Goal: Information Seeking & Learning: Learn about a topic

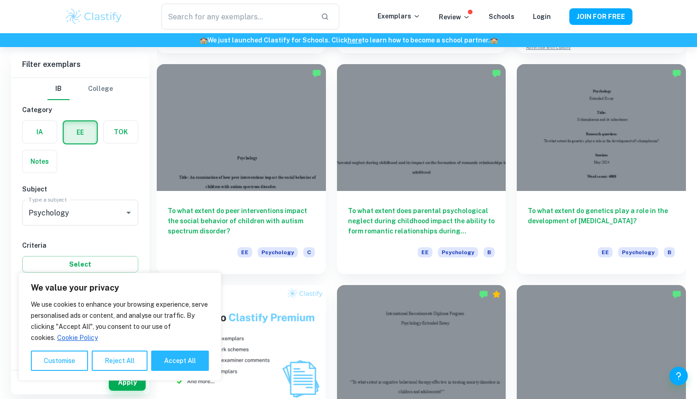
scroll to position [273, 0]
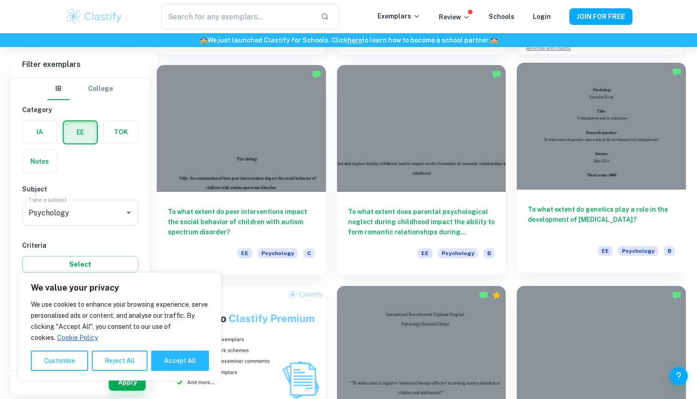
click at [572, 205] on h6 "To what extent do genetics play a role in the development of [MEDICAL_DATA]?" at bounding box center [601, 219] width 147 height 30
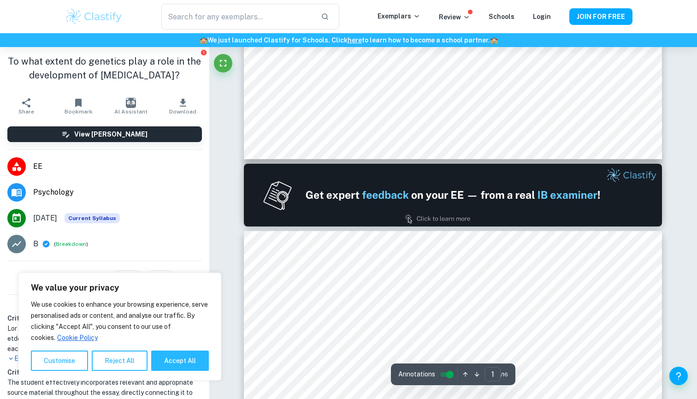
type input "2"
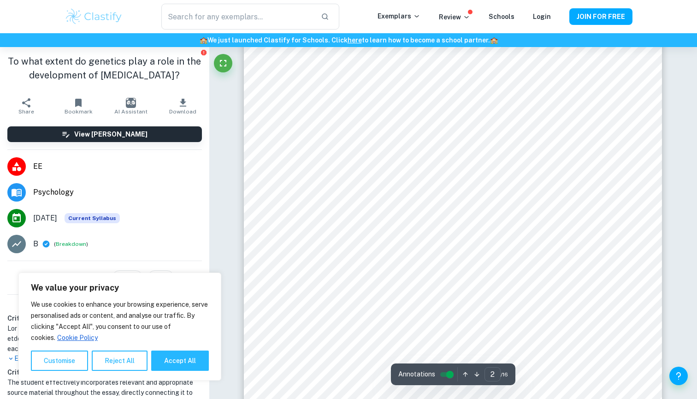
scroll to position [704, 0]
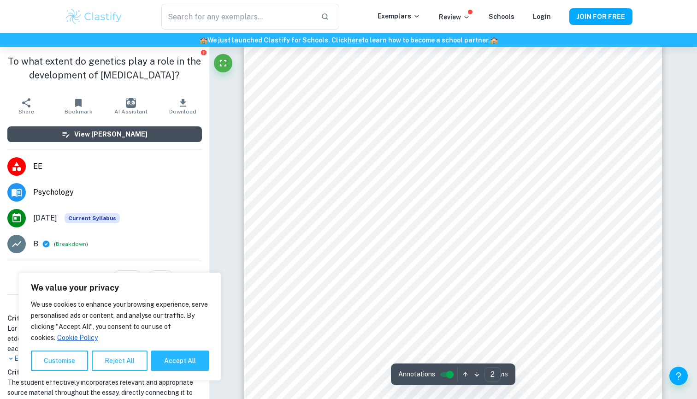
click at [134, 130] on h6 "View [PERSON_NAME]" at bounding box center [110, 134] width 73 height 10
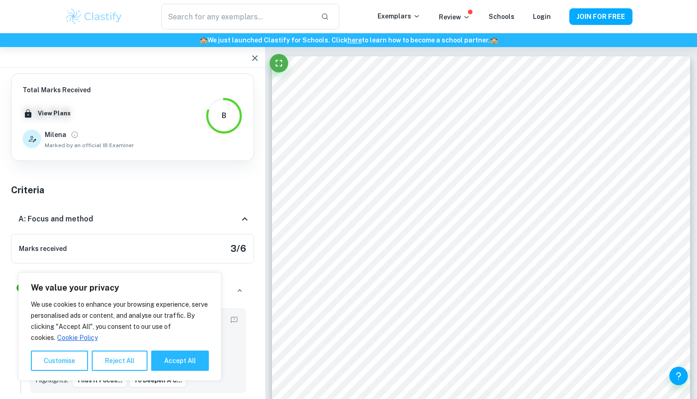
scroll to position [0, 0]
click at [46, 111] on button "View Plans" at bounding box center [53, 113] width 37 height 14
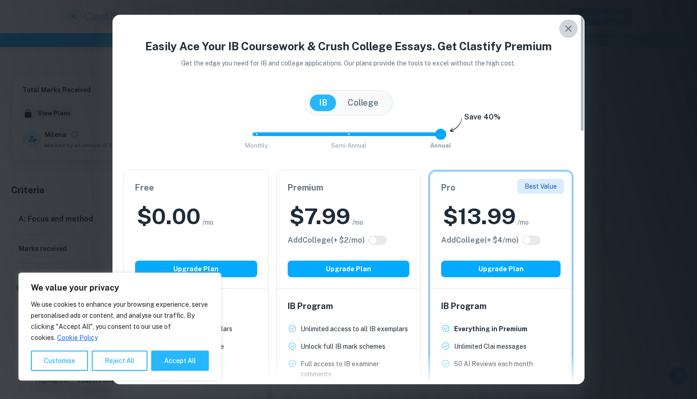
click at [569, 25] on icon "button" at bounding box center [568, 28] width 11 height 11
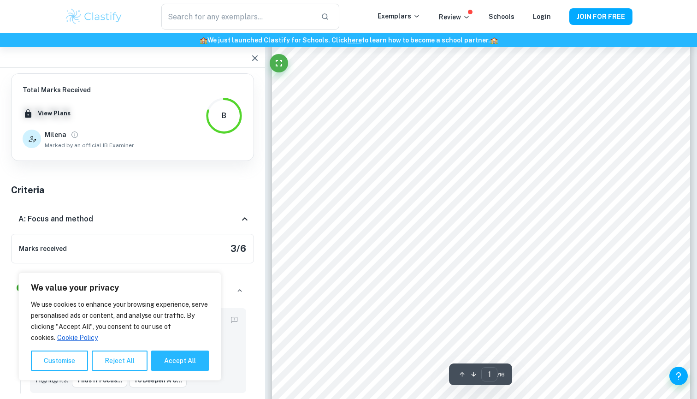
scroll to position [170, 0]
click at [198, 355] on button "Accept All" at bounding box center [180, 360] width 58 height 20
checkbox input "true"
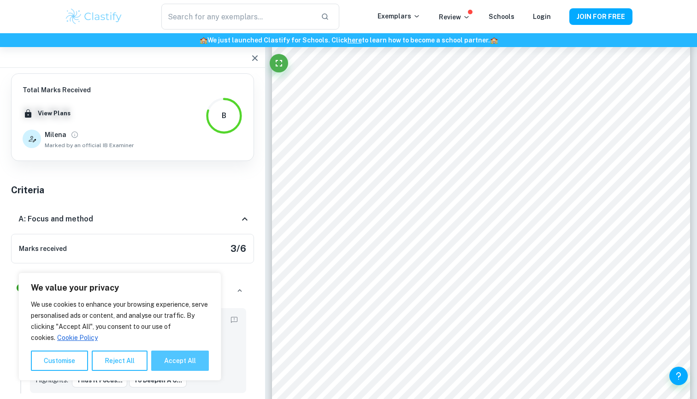
checkbox input "true"
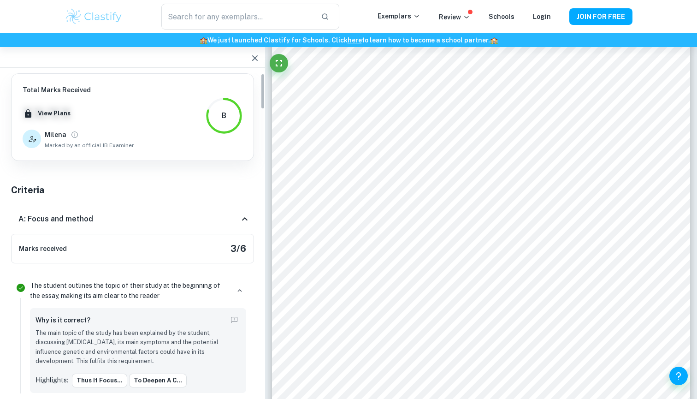
scroll to position [0, 0]
click at [234, 214] on div "A: Focus and method" at bounding box center [128, 218] width 221 height 11
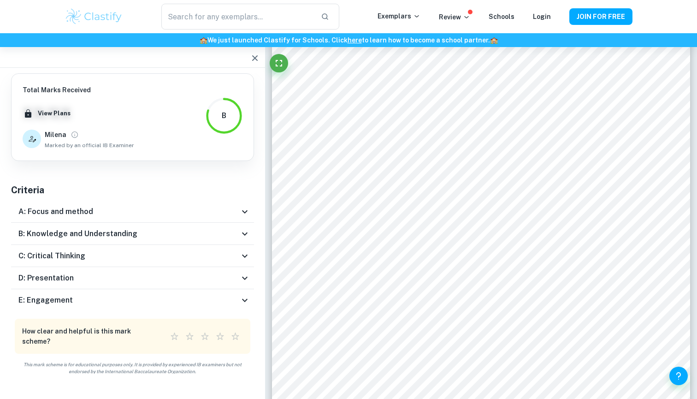
click at [243, 231] on icon at bounding box center [244, 233] width 11 height 11
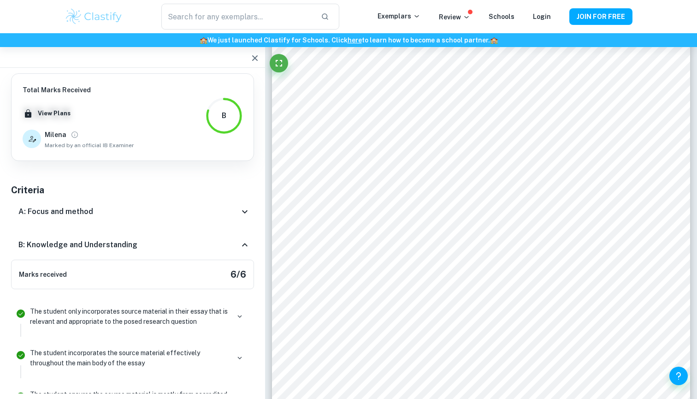
click at [243, 238] on div "B: Knowledge and Understanding" at bounding box center [132, 245] width 243 height 30
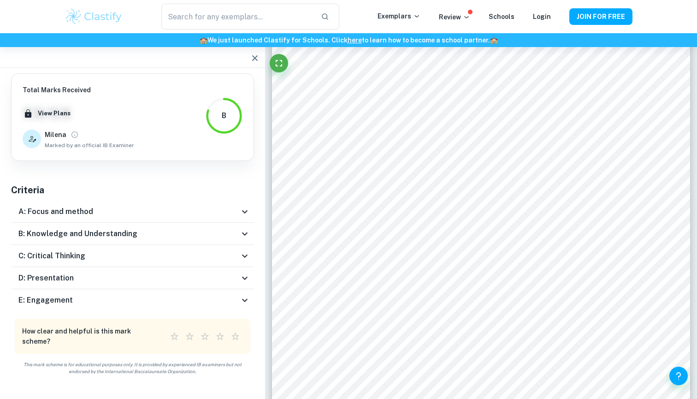
click at [247, 253] on icon at bounding box center [244, 255] width 11 height 11
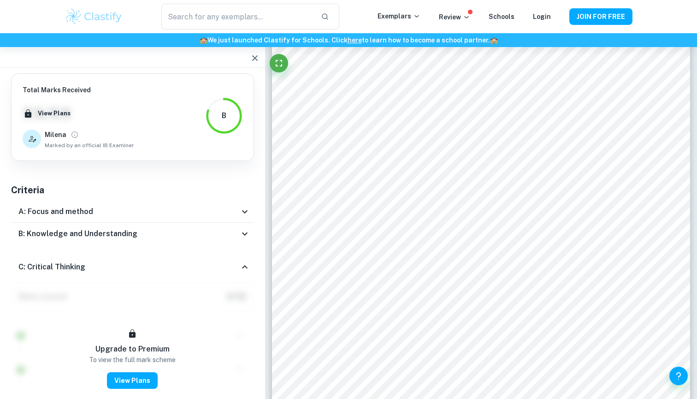
click at [247, 253] on div "C: Critical Thinking" at bounding box center [132, 267] width 243 height 30
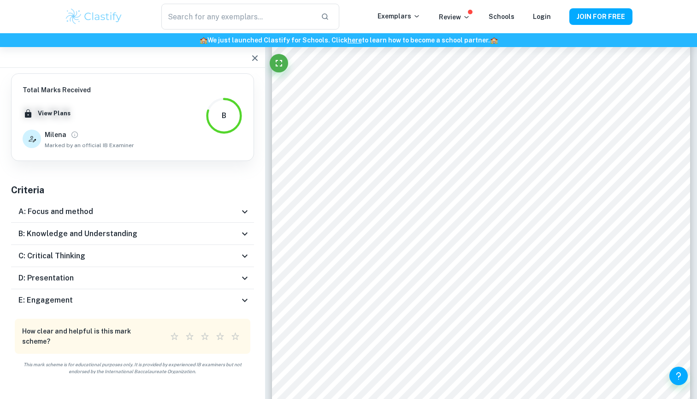
click at [246, 274] on icon at bounding box center [244, 277] width 11 height 11
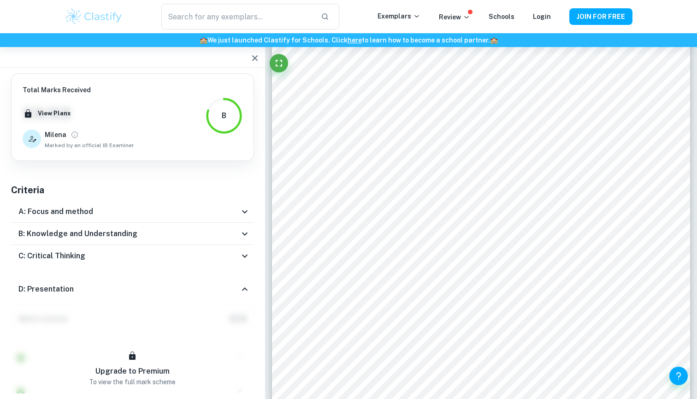
click at [245, 285] on icon at bounding box center [244, 289] width 11 height 11
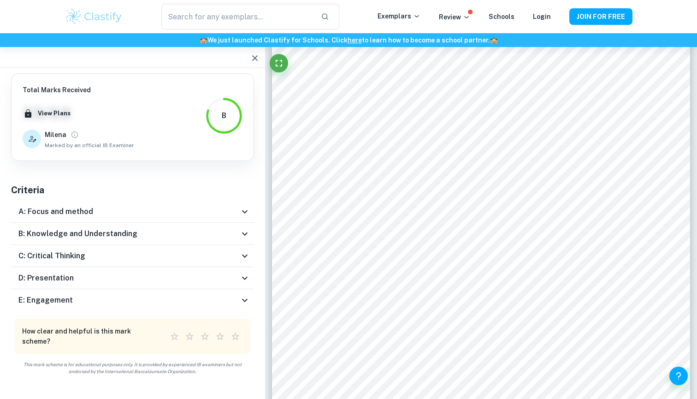
click at [228, 207] on div "A: Focus and method" at bounding box center [128, 211] width 221 height 11
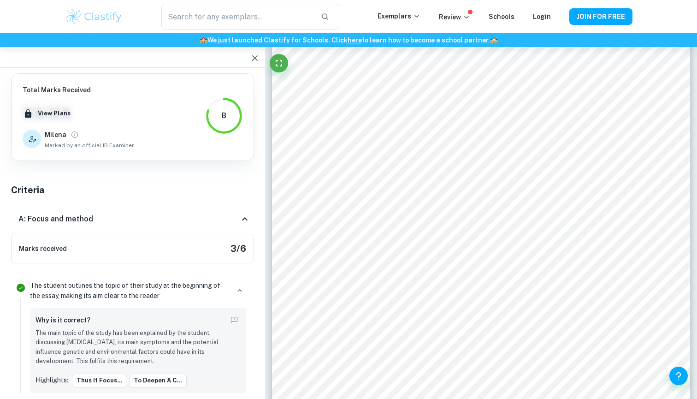
click at [229, 207] on div "A: Focus and method" at bounding box center [132, 219] width 243 height 30
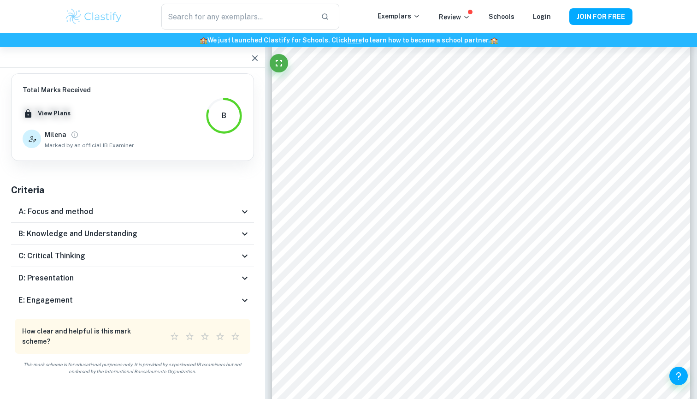
click at [236, 236] on div "B: Knowledge and Understanding" at bounding box center [128, 233] width 221 height 11
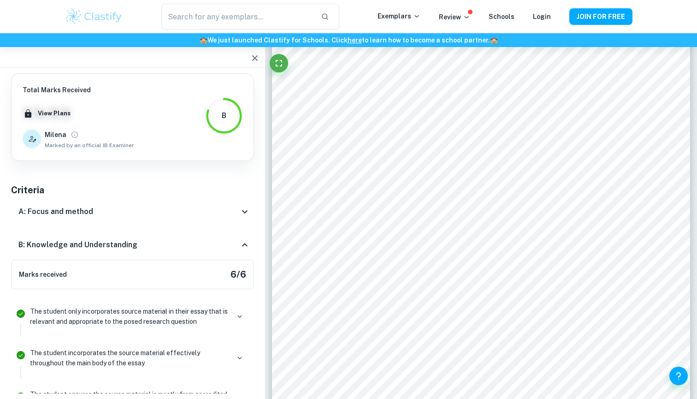
click at [236, 236] on div "B: Knowledge and Understanding" at bounding box center [132, 245] width 243 height 30
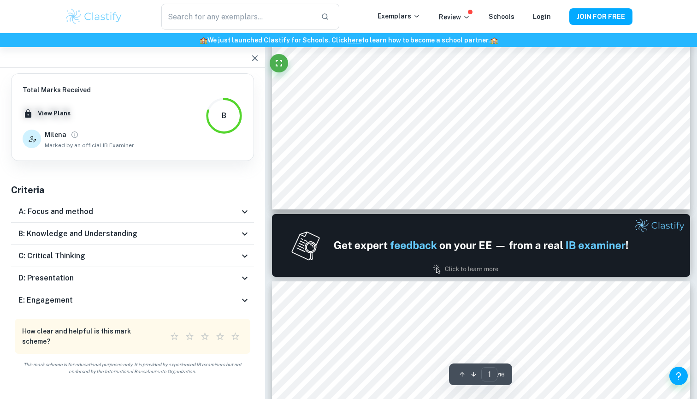
type input "2"
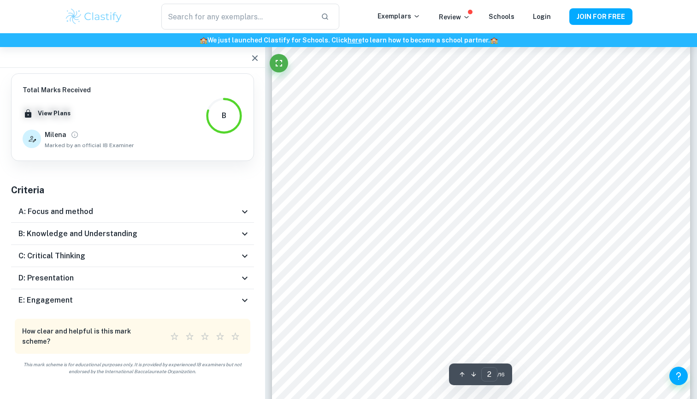
scroll to position [699, 0]
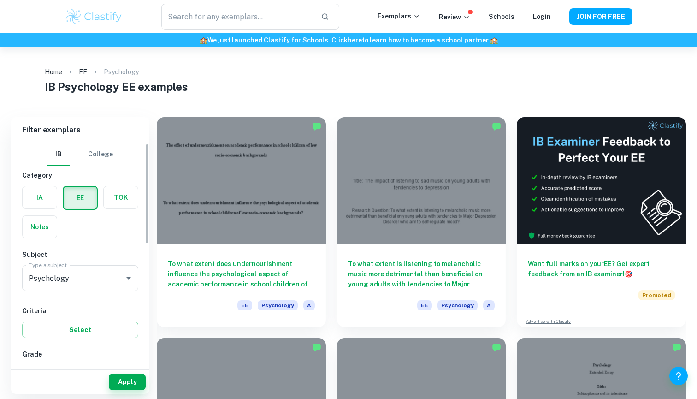
click at [125, 195] on label "button" at bounding box center [121, 197] width 34 height 22
click at [0, 0] on input "radio" at bounding box center [0, 0] width 0 height 0
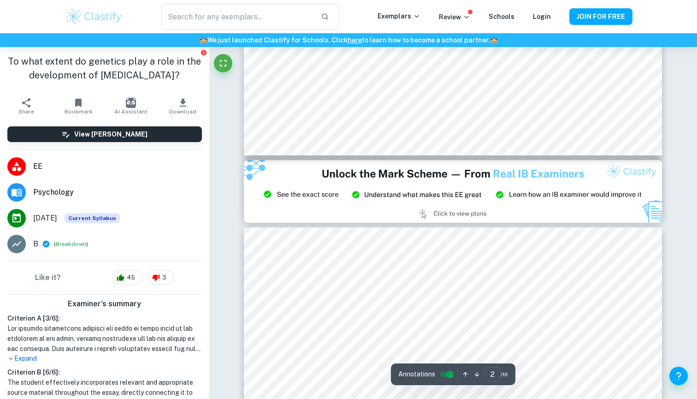
type input "3"
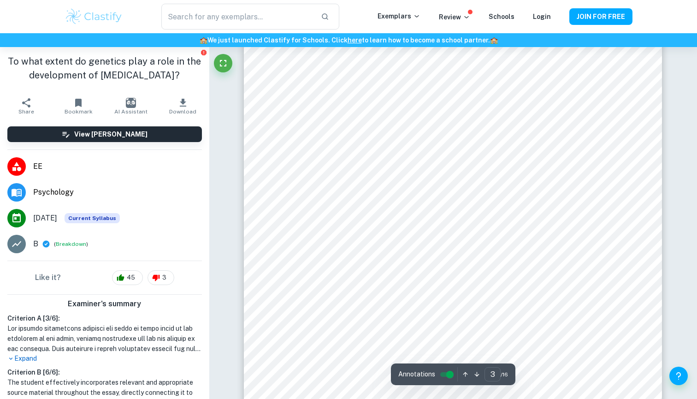
scroll to position [1286, 0]
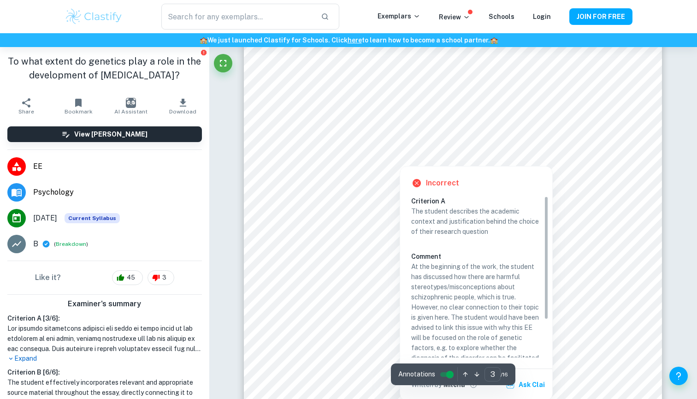
click at [537, 124] on div at bounding box center [437, 125] width 288 height 27
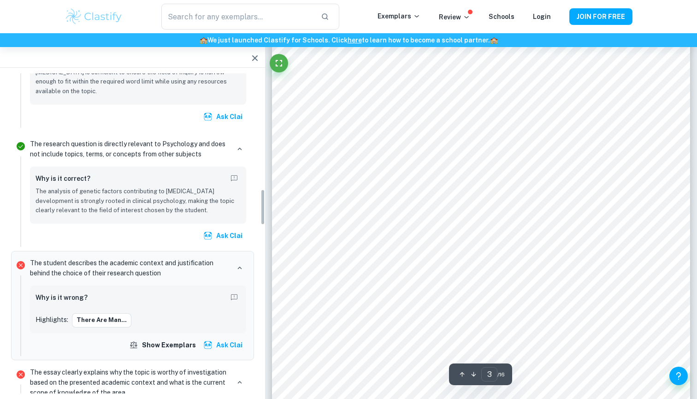
scroll to position [1024, 0]
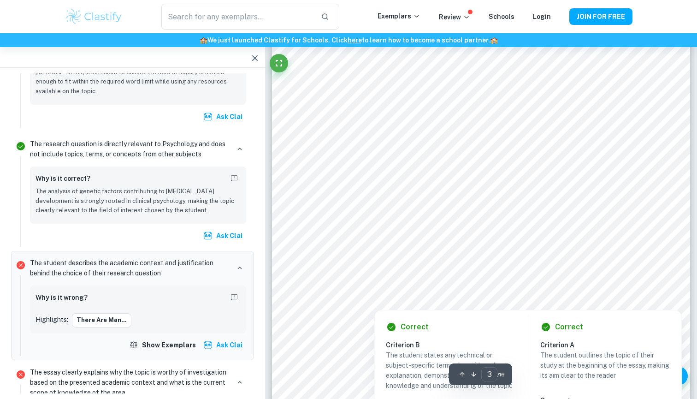
scroll to position [1358, 0]
click at [420, 358] on p "The student states any technical or subject-specific terms alongside a clear ex…" at bounding box center [451, 371] width 130 height 41
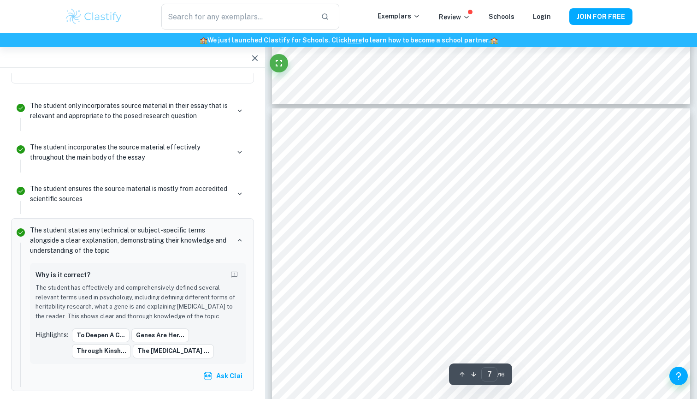
scroll to position [3360, 0]
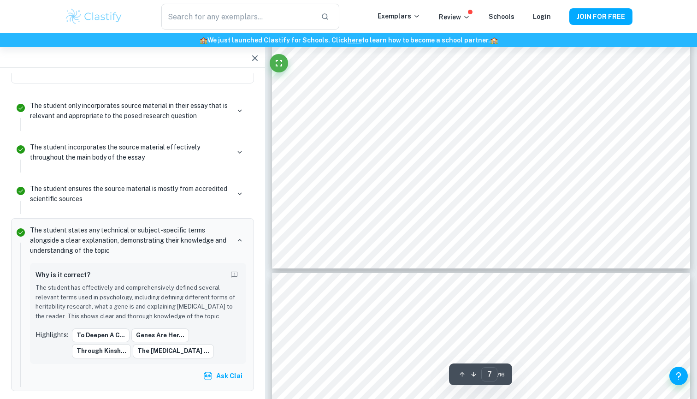
type input "8"
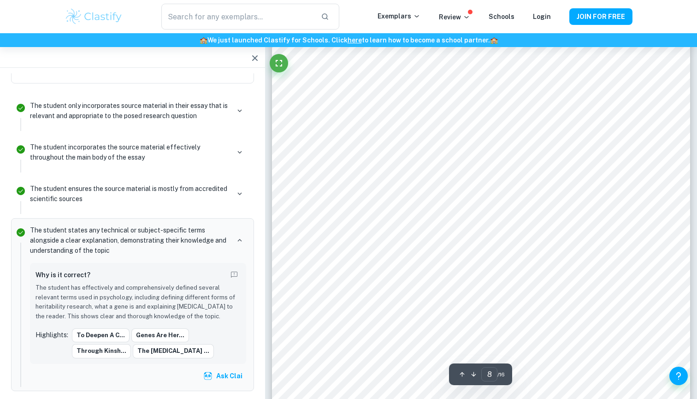
scroll to position [4036, 0]
